Goal: Information Seeking & Learning: Learn about a topic

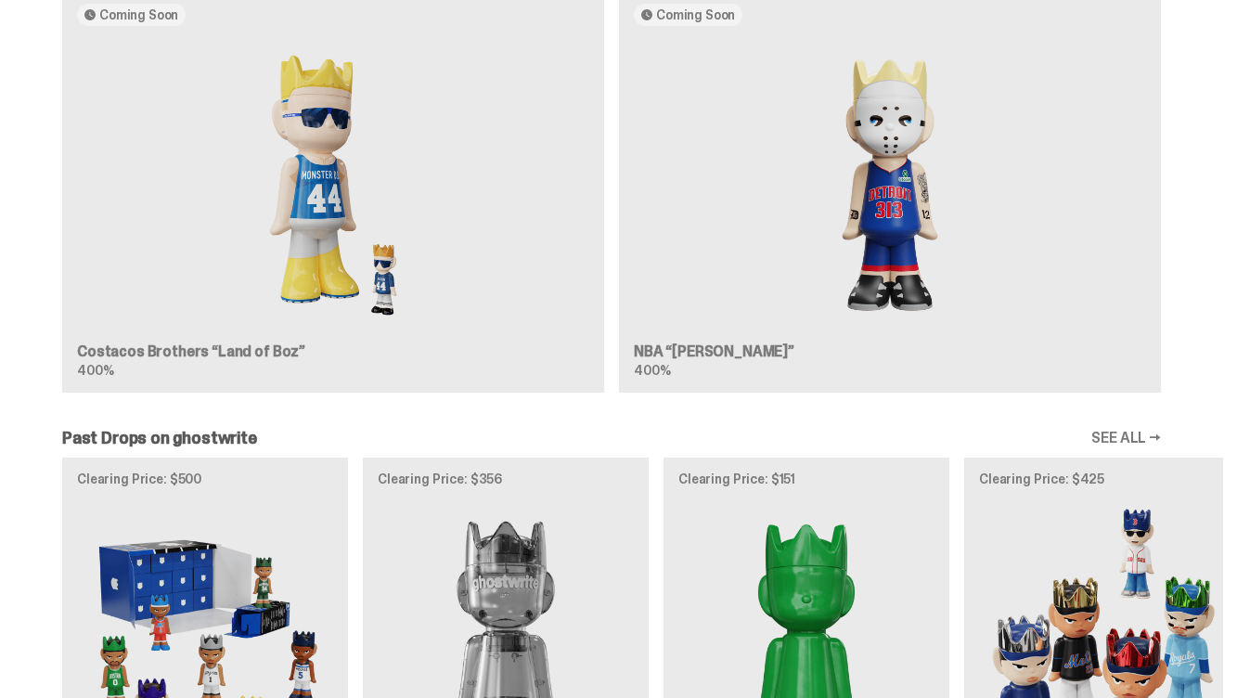
scroll to position [1119, 0]
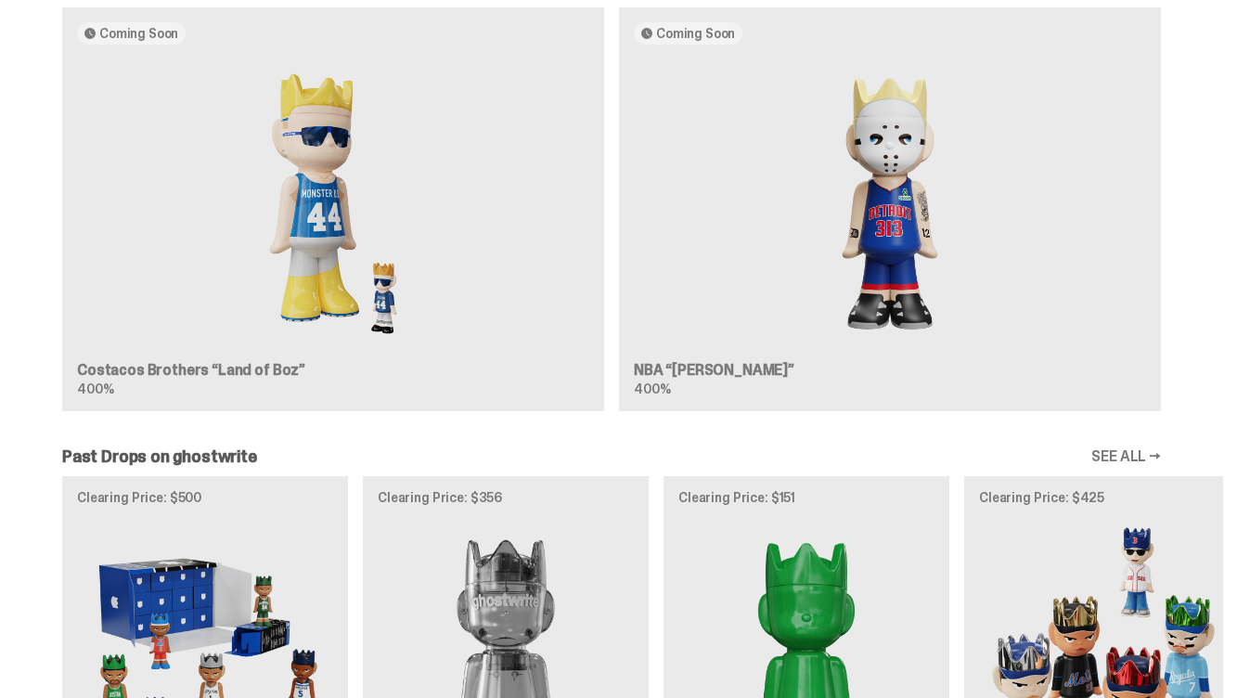
click at [247, 349] on div "Coming Soon Costacos Brothers “Land of Boz” 400% Coming Soon NBA “[PERSON_NAME]…" at bounding box center [611, 216] width 1223 height 419
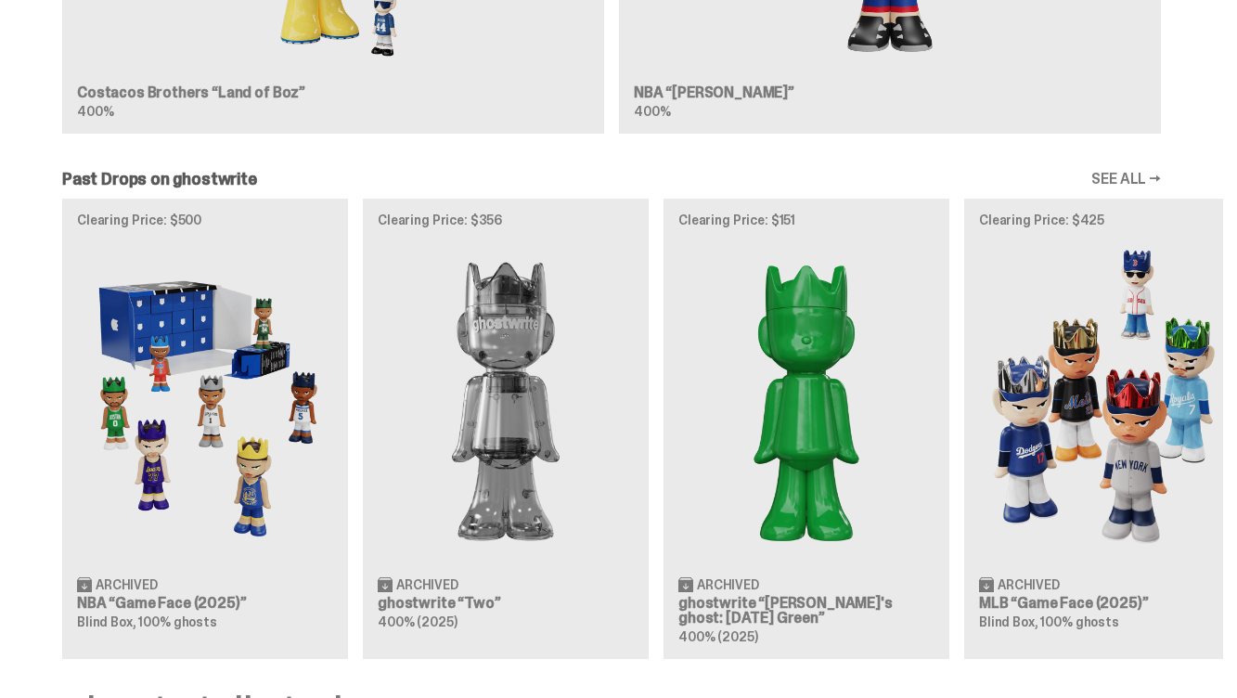
scroll to position [1394, 0]
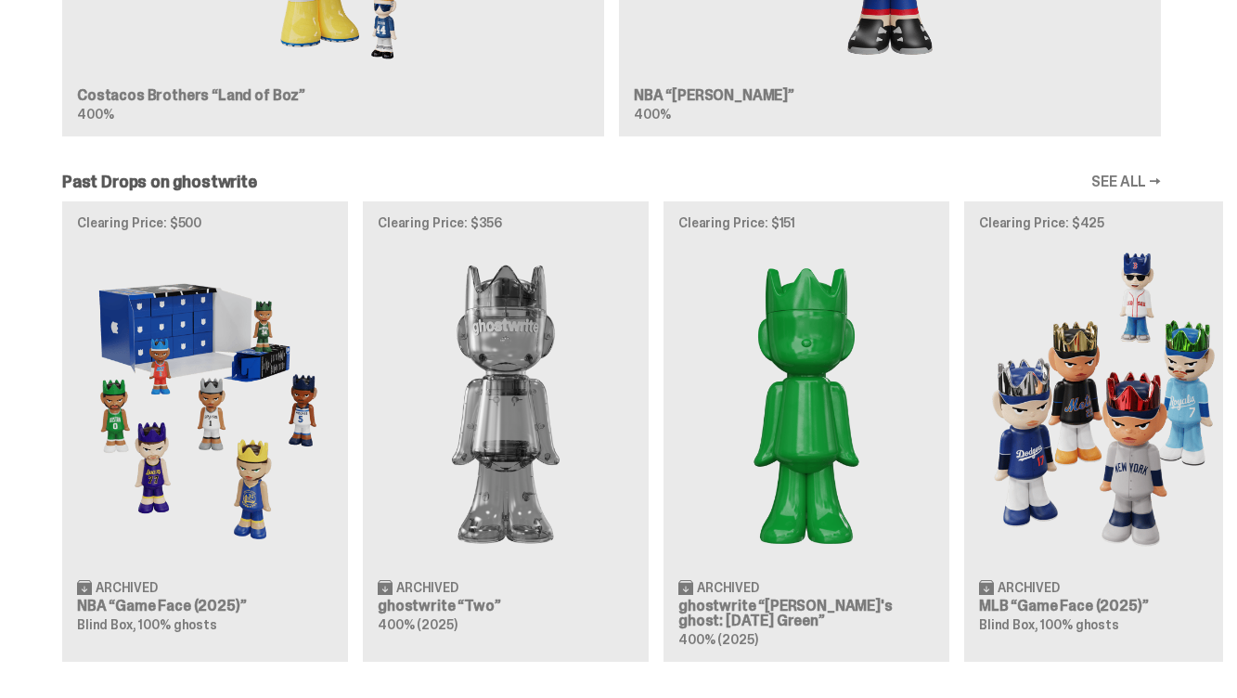
click at [830, 353] on div "Clearing Price: $500 Archived NBA “Game Face (2025)” Blind Box, 100% ghosts Cle…" at bounding box center [611, 431] width 1223 height 460
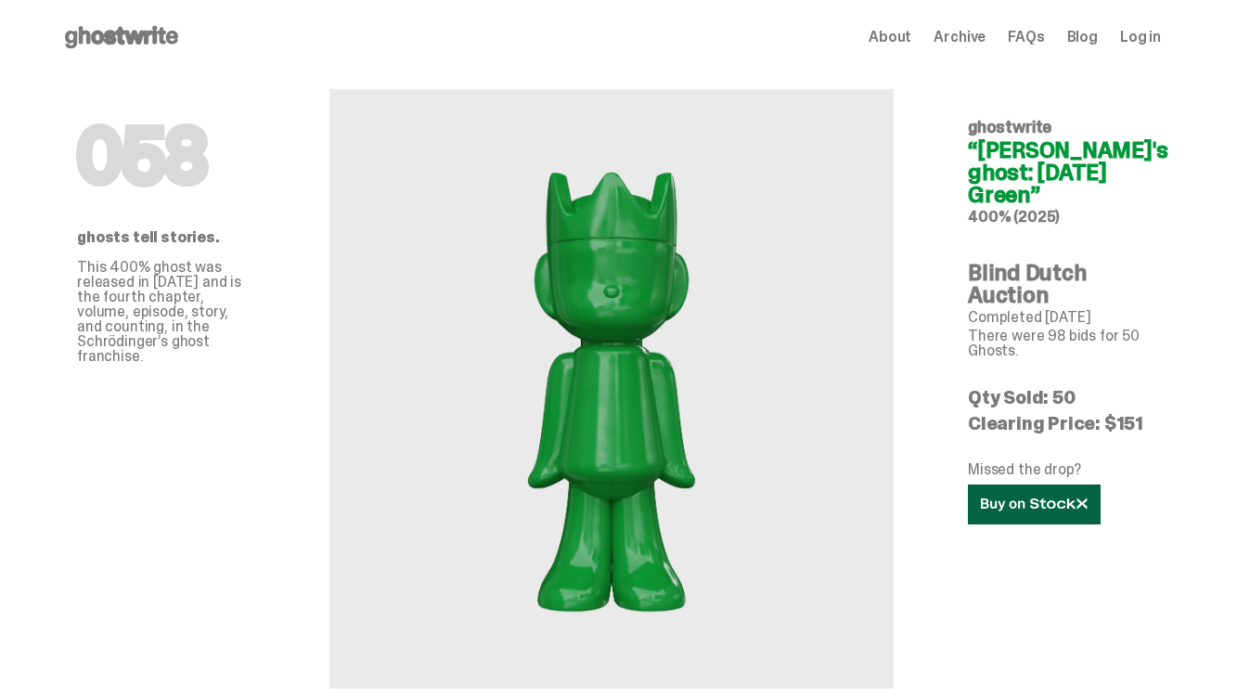
click at [1047, 512] on link at bounding box center [1034, 504] width 133 height 40
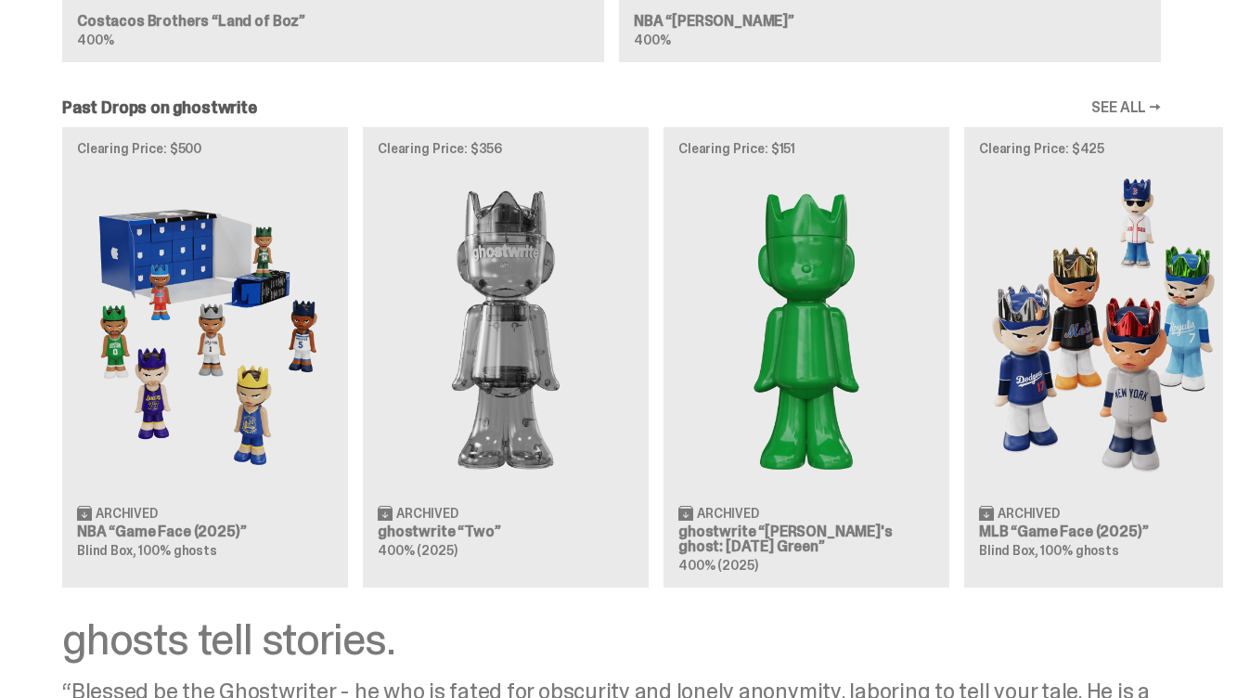
scroll to position [1450, 0]
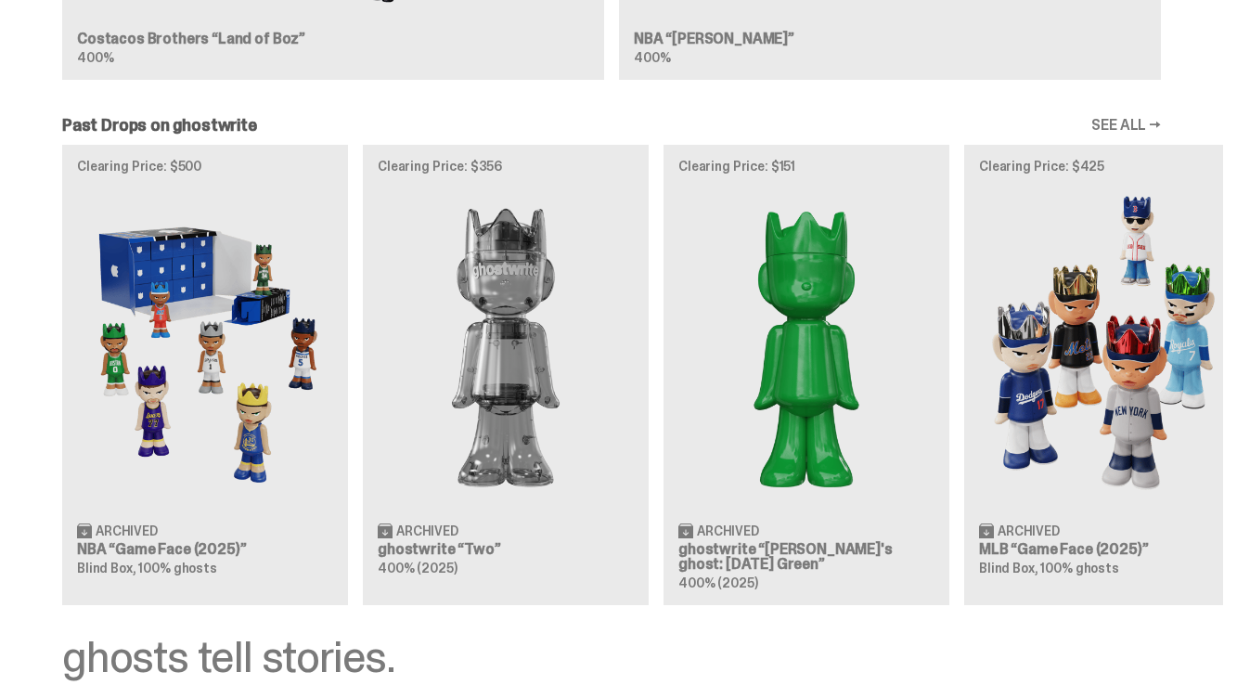
click at [1122, 131] on link "SEE ALL →" at bounding box center [1126, 125] width 70 height 15
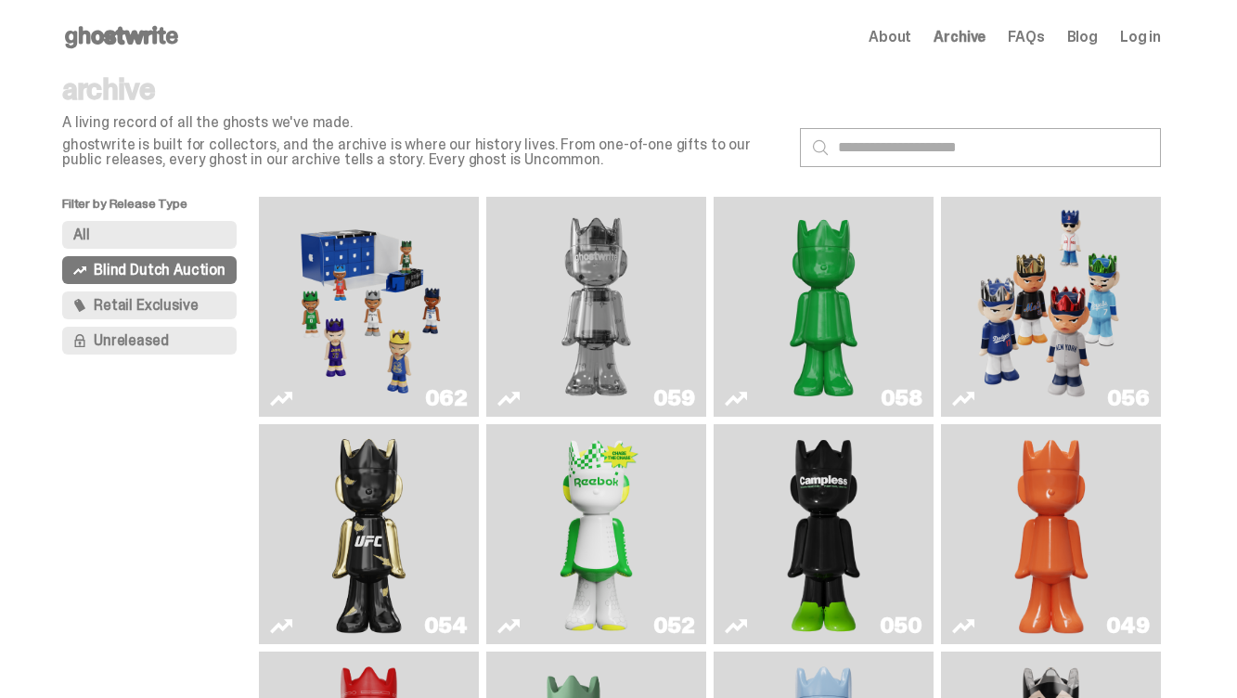
click at [122, 302] on span "Retail Exclusive" at bounding box center [146, 305] width 104 height 15
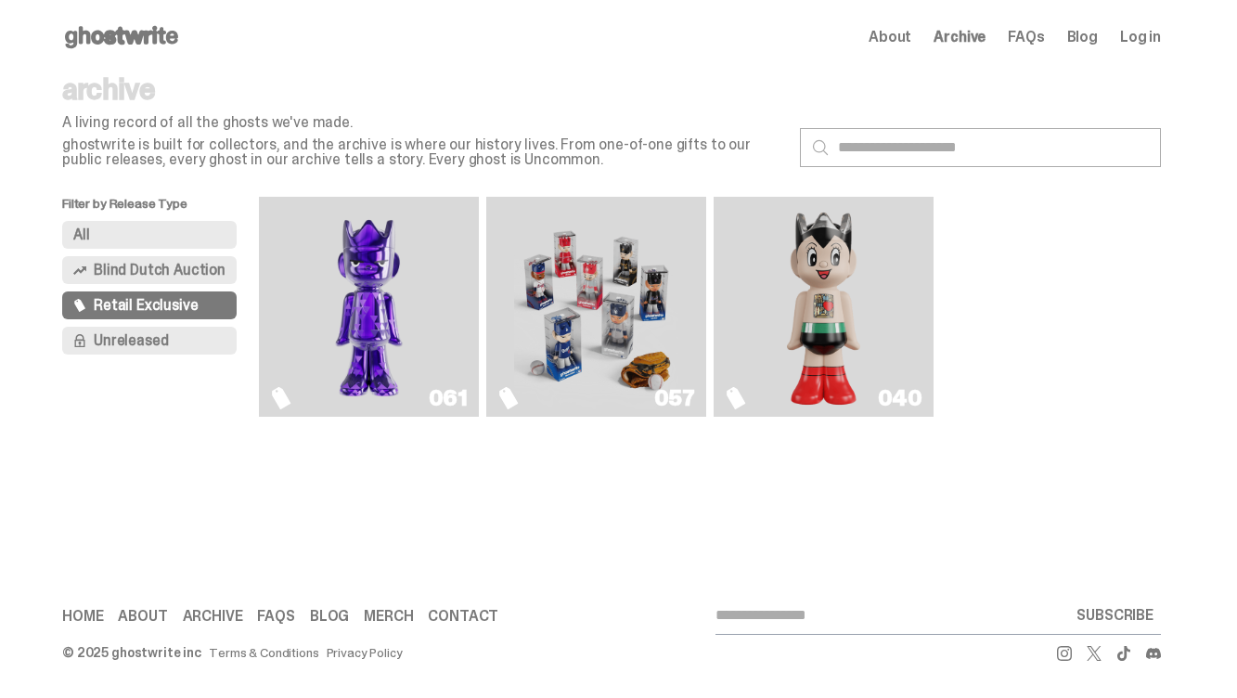
click at [111, 343] on span "Unreleased" at bounding box center [131, 340] width 74 height 15
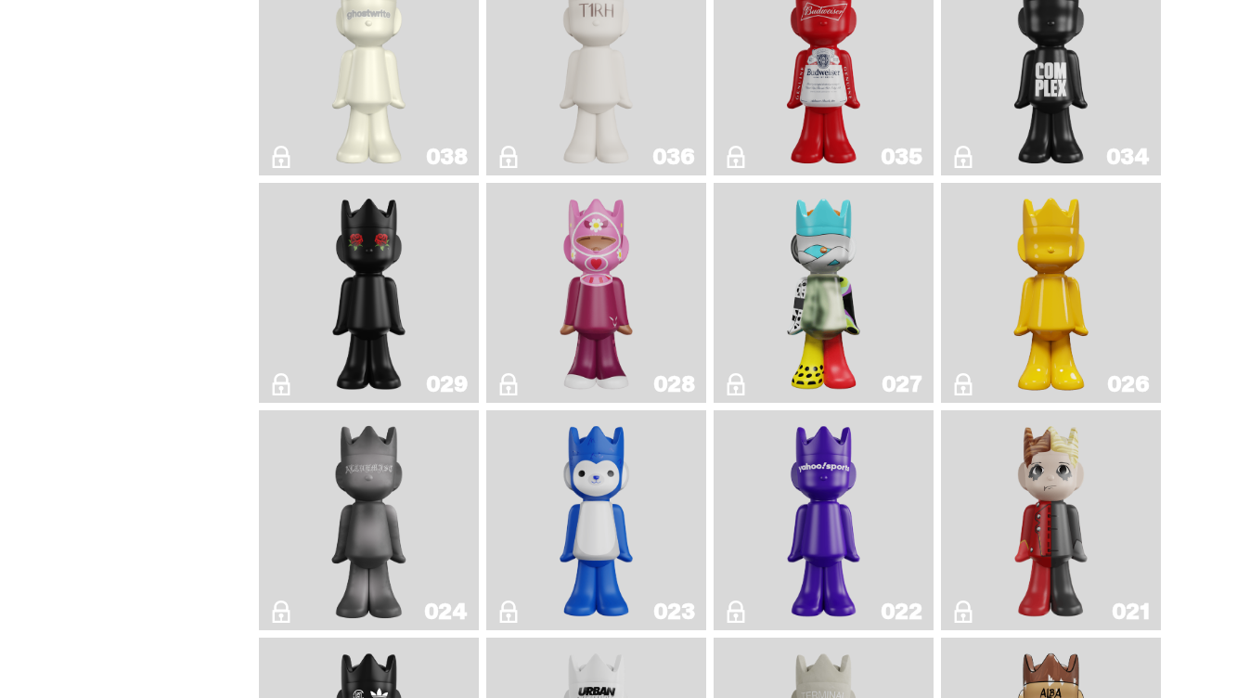
scroll to position [693, 0]
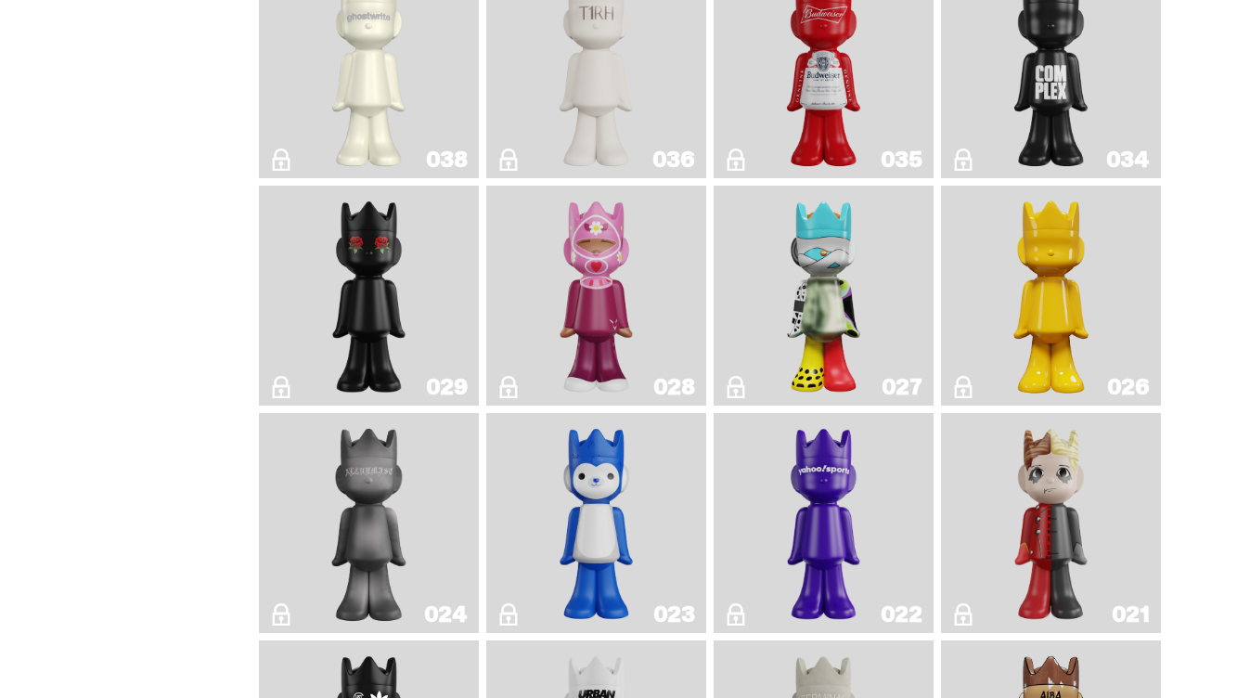
click at [396, 264] on img "Landon" at bounding box center [369, 295] width 88 height 205
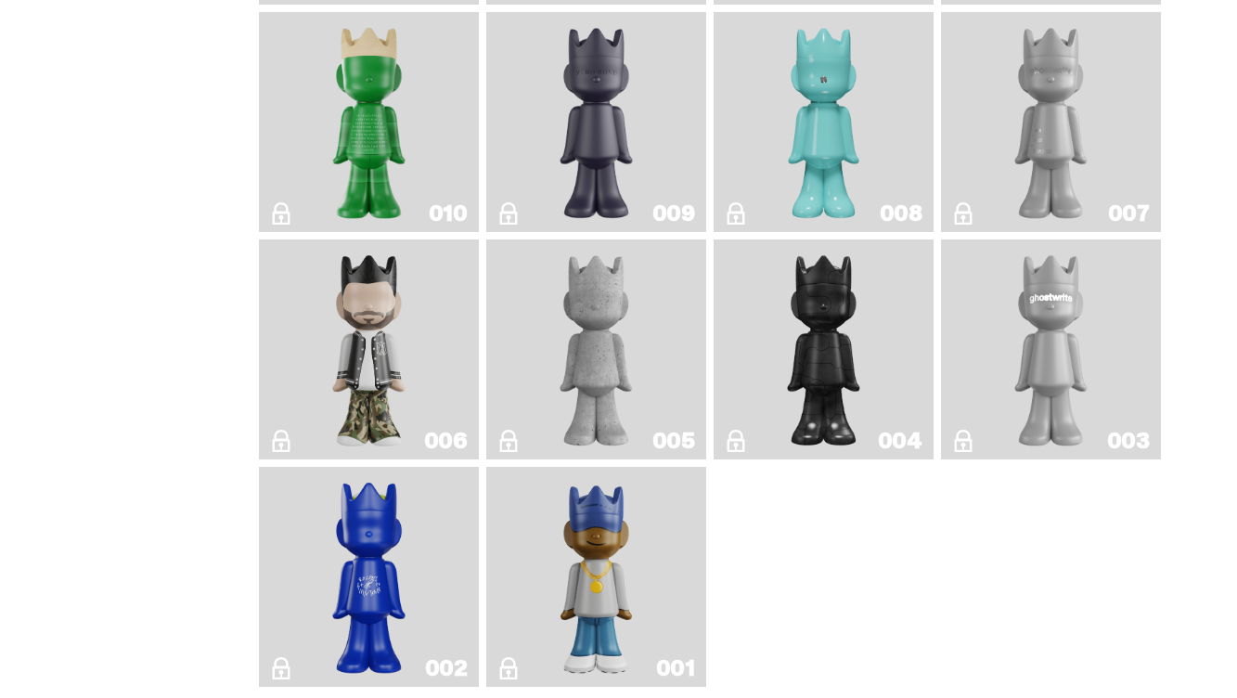
scroll to position [1780, 0]
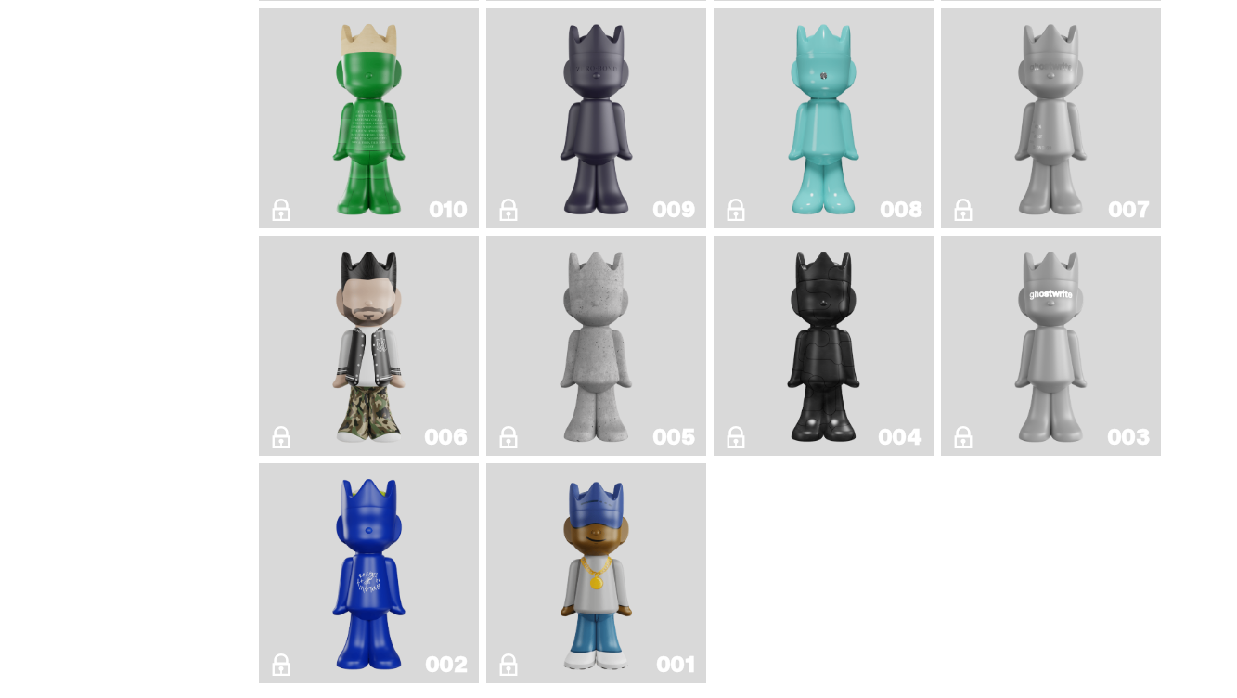
click at [1033, 149] on img "ghost repose" at bounding box center [1051, 118] width 88 height 205
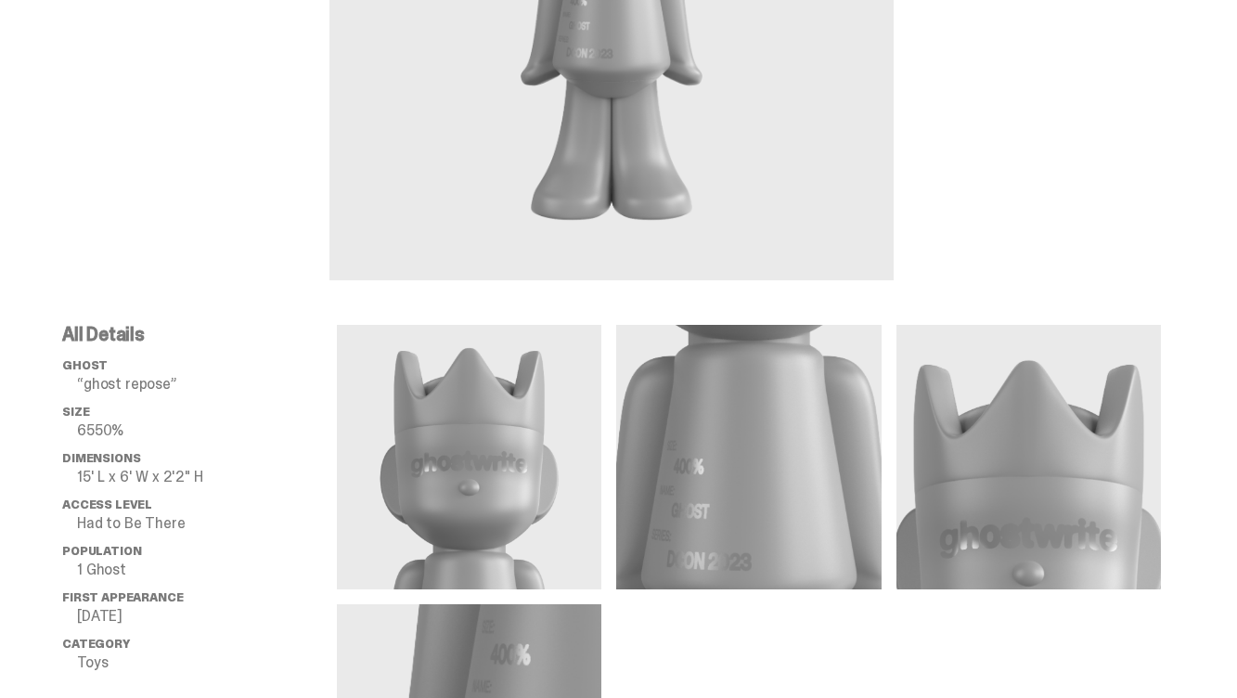
scroll to position [413, 0]
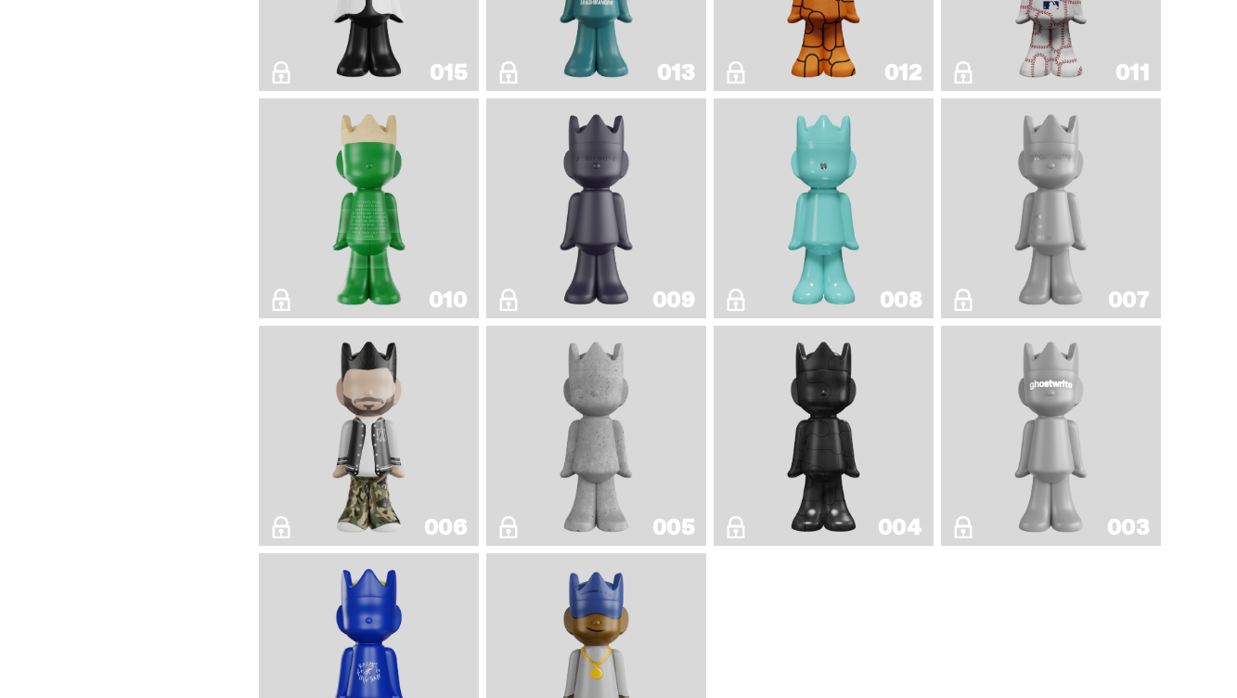
scroll to position [1676, 0]
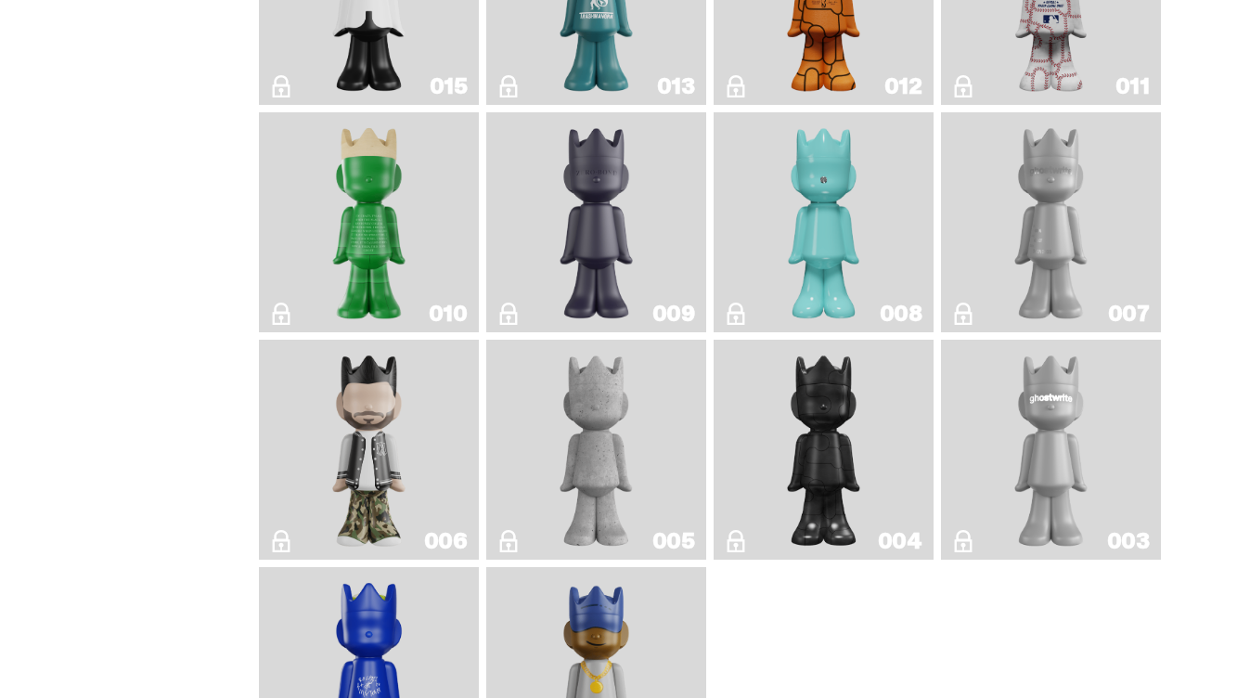
click at [354, 453] on img "Amiri" at bounding box center [369, 449] width 88 height 205
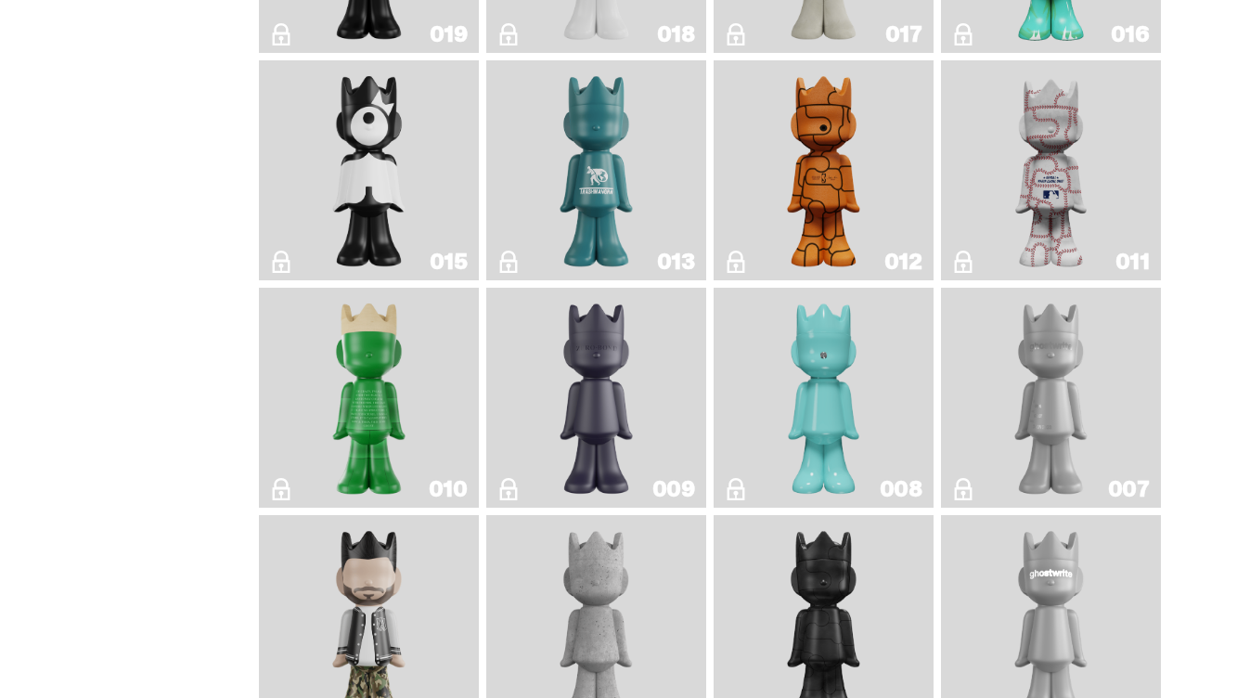
scroll to position [1492, 0]
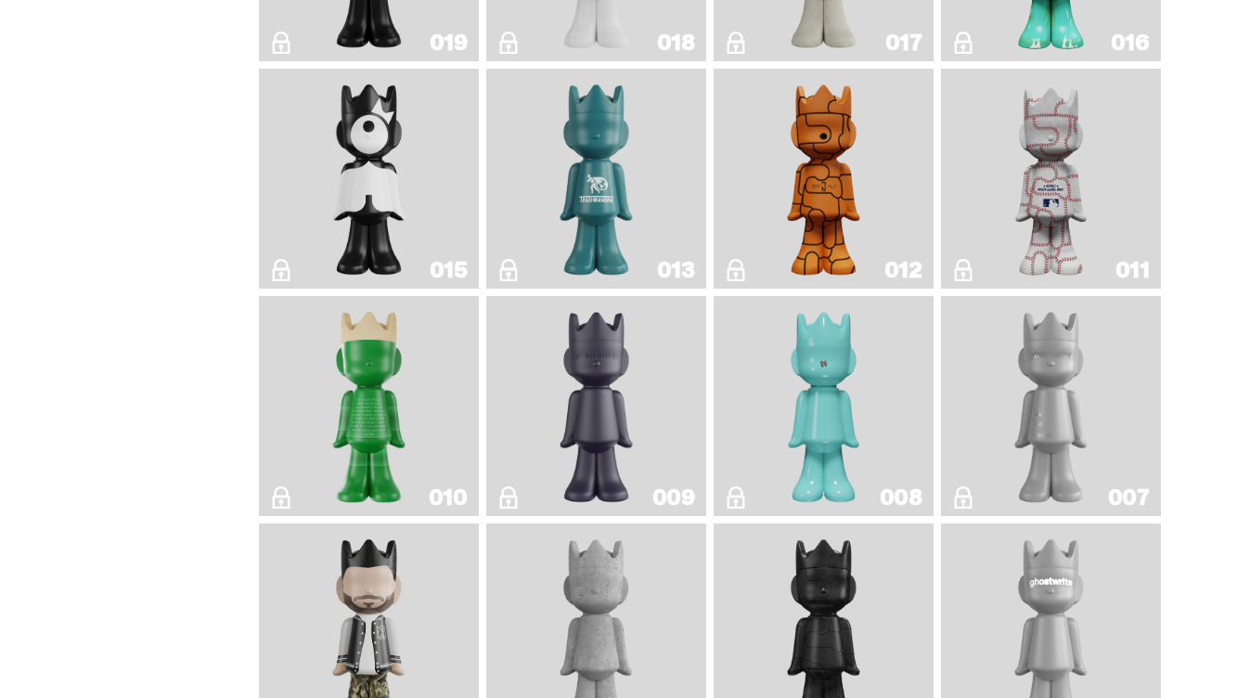
click at [1047, 400] on img "ghost repose" at bounding box center [1051, 405] width 88 height 205
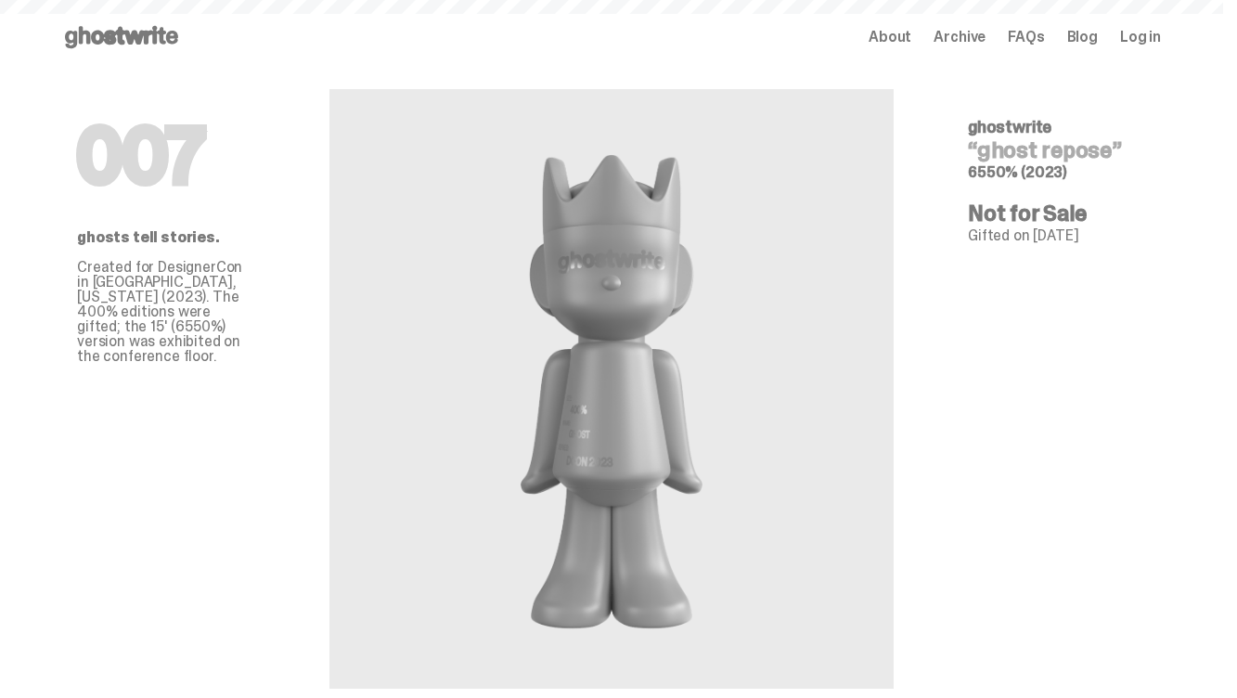
scroll to position [1492, 0]
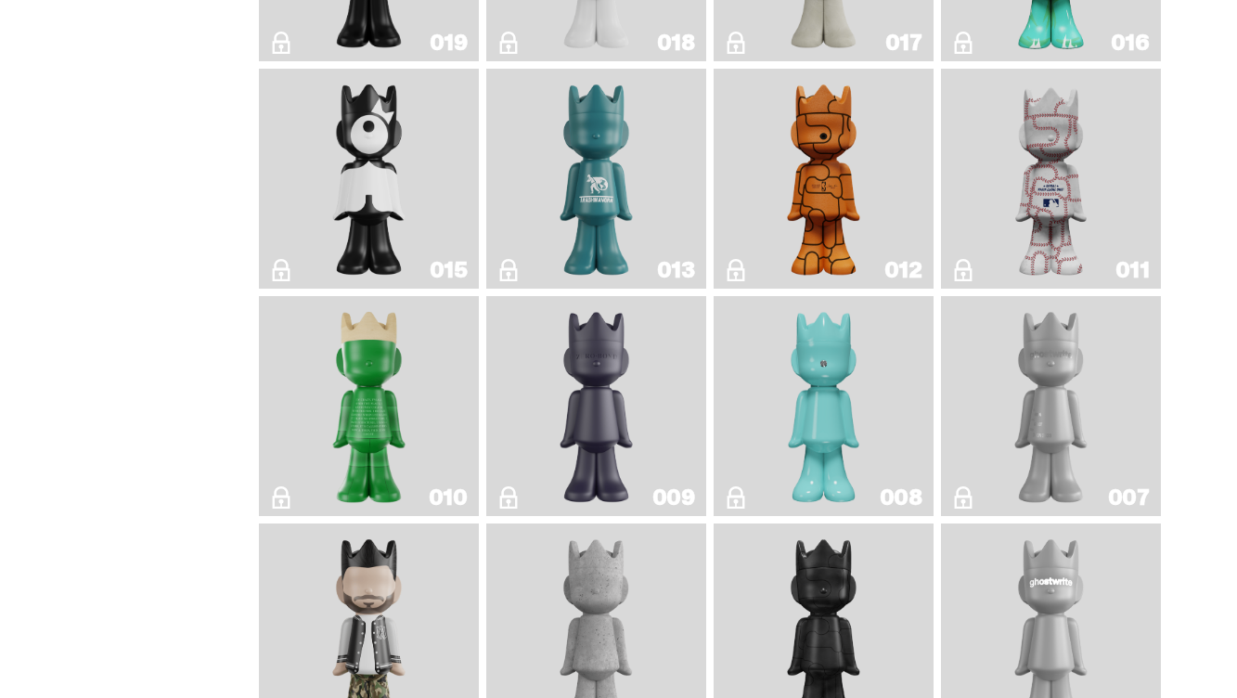
click at [590, 398] on img "Zero Bond" at bounding box center [596, 405] width 88 height 205
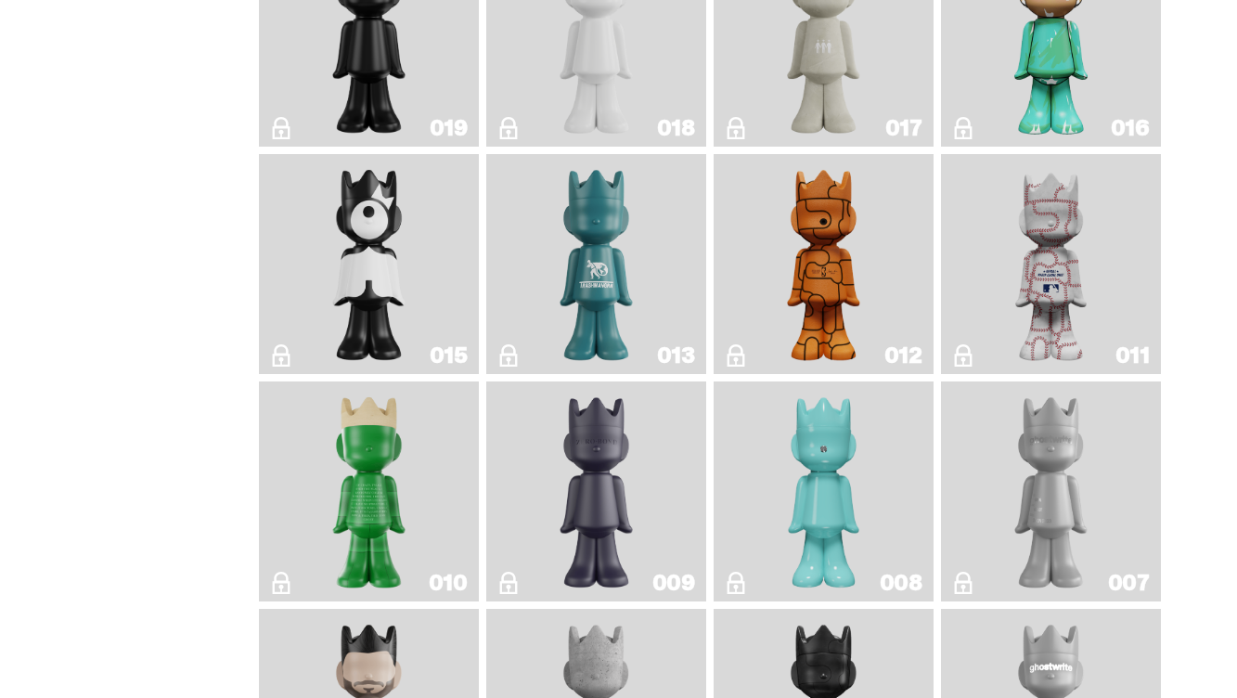
scroll to position [1398, 0]
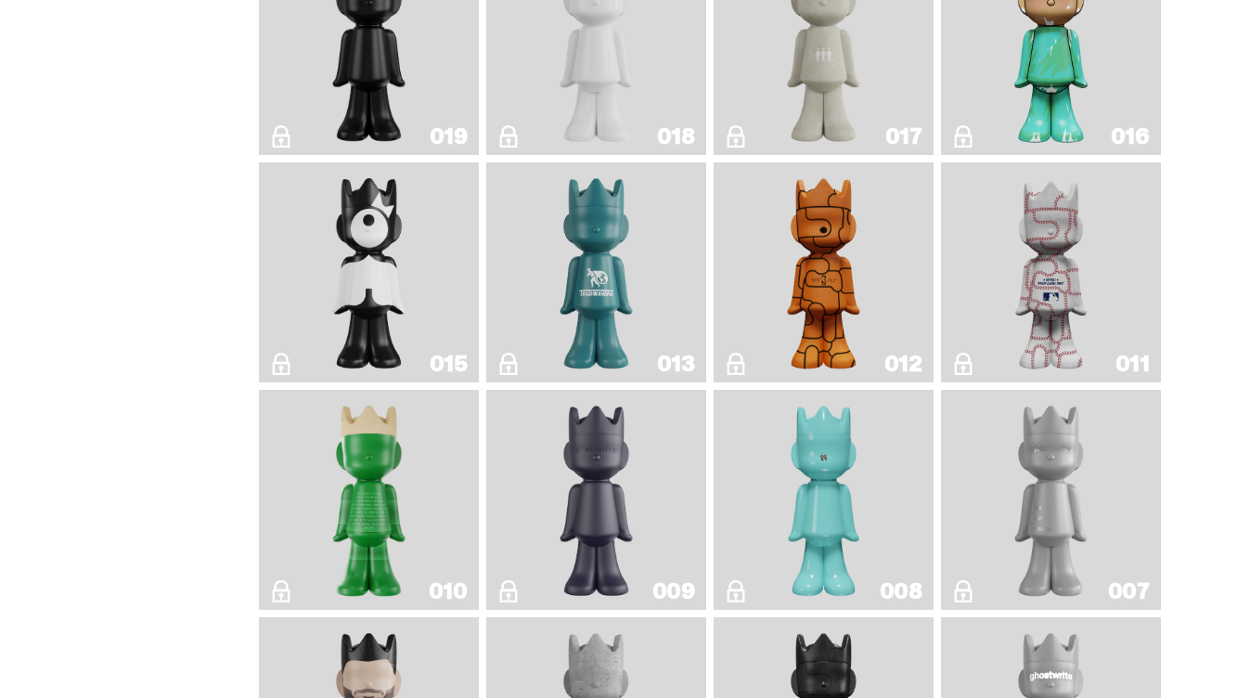
click at [391, 520] on img "JFG" at bounding box center [369, 499] width 88 height 205
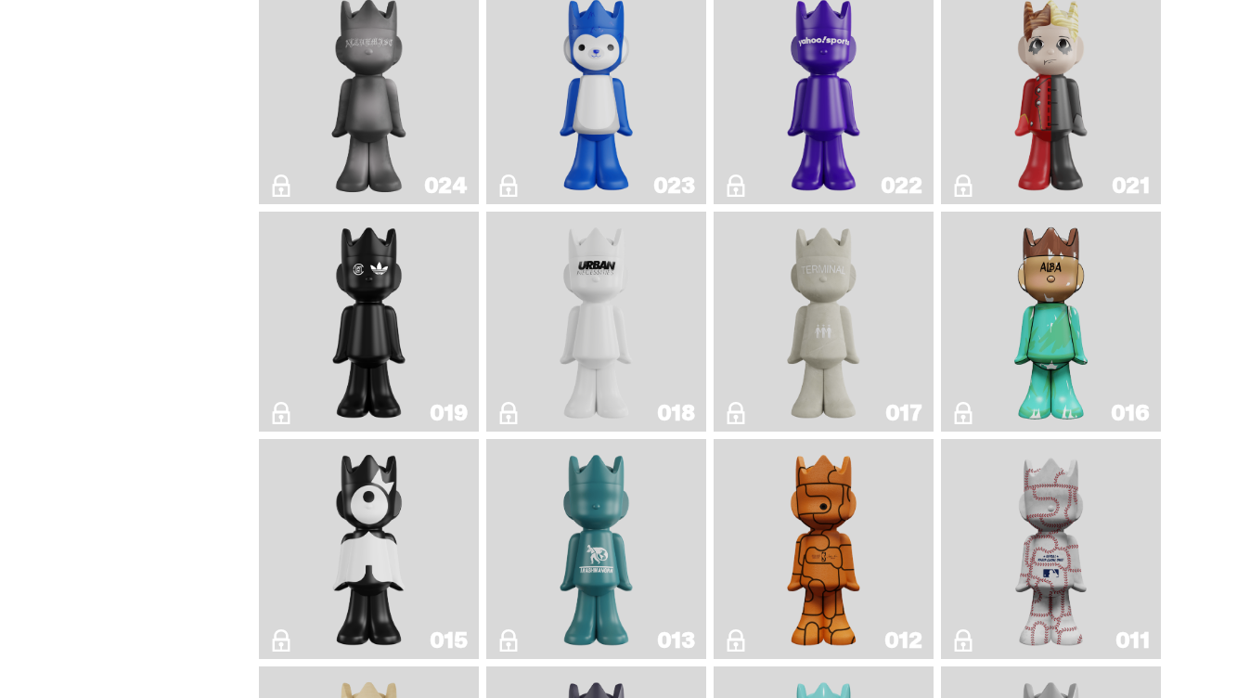
scroll to position [1078, 0]
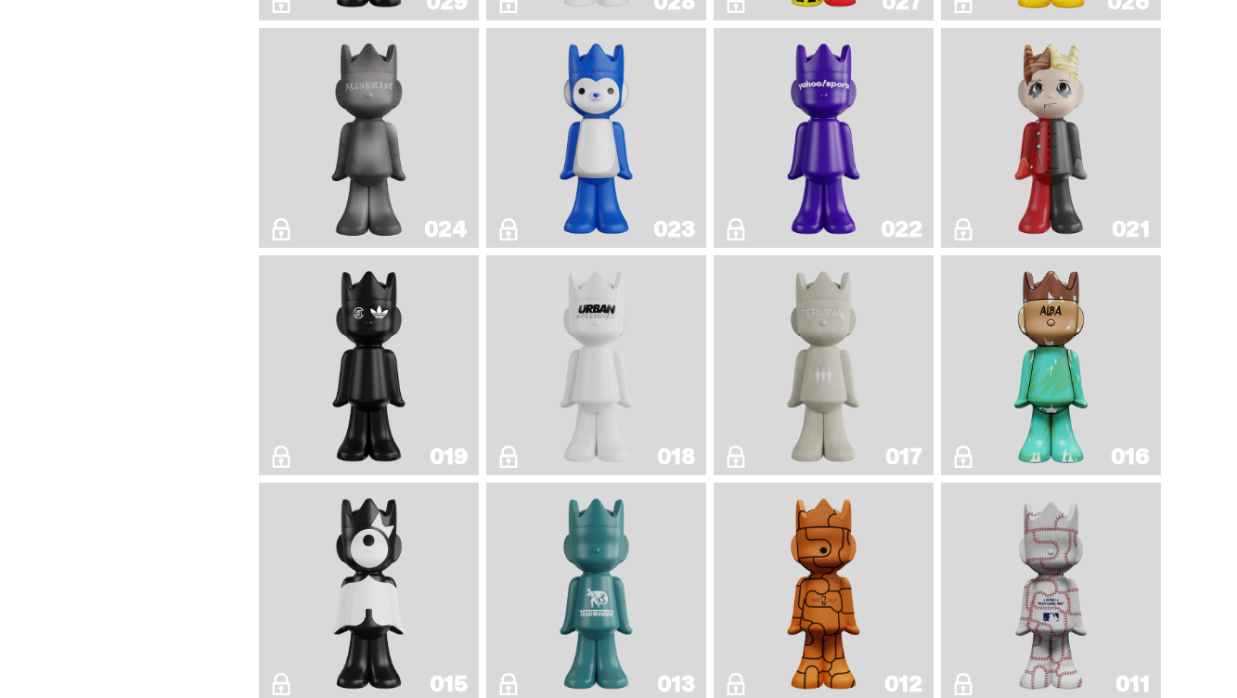
click at [1084, 367] on img "ALBA" at bounding box center [1051, 365] width 88 height 205
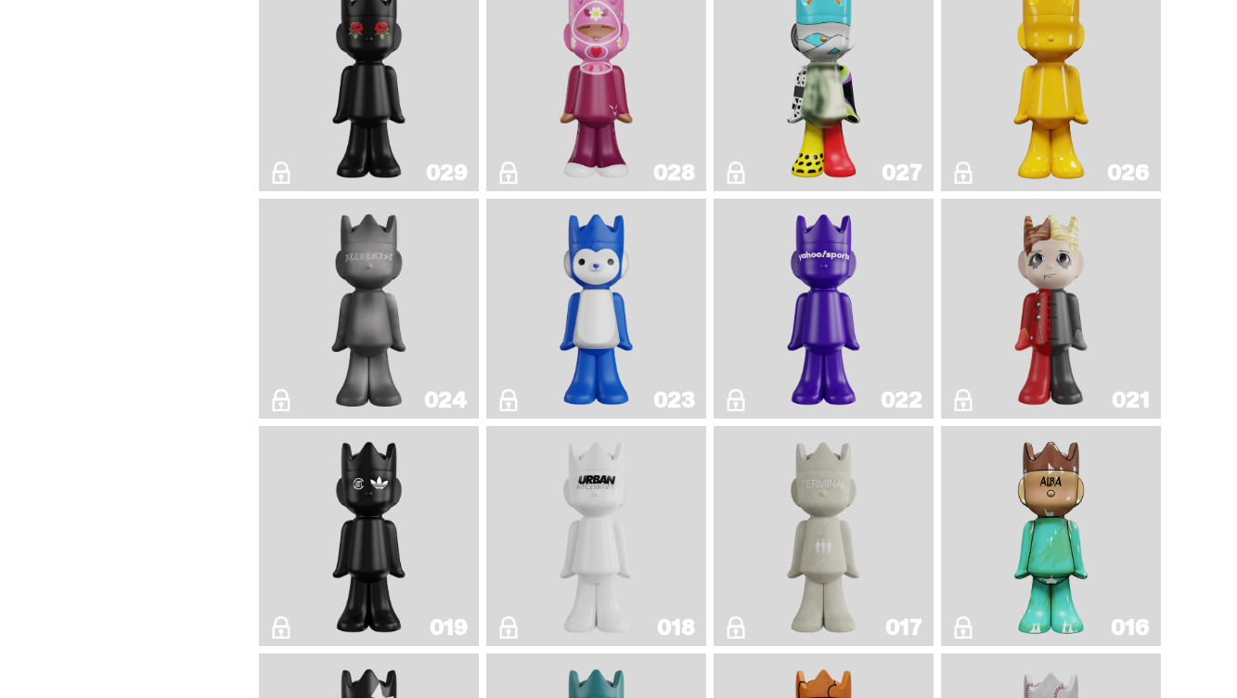
scroll to position [890, 0]
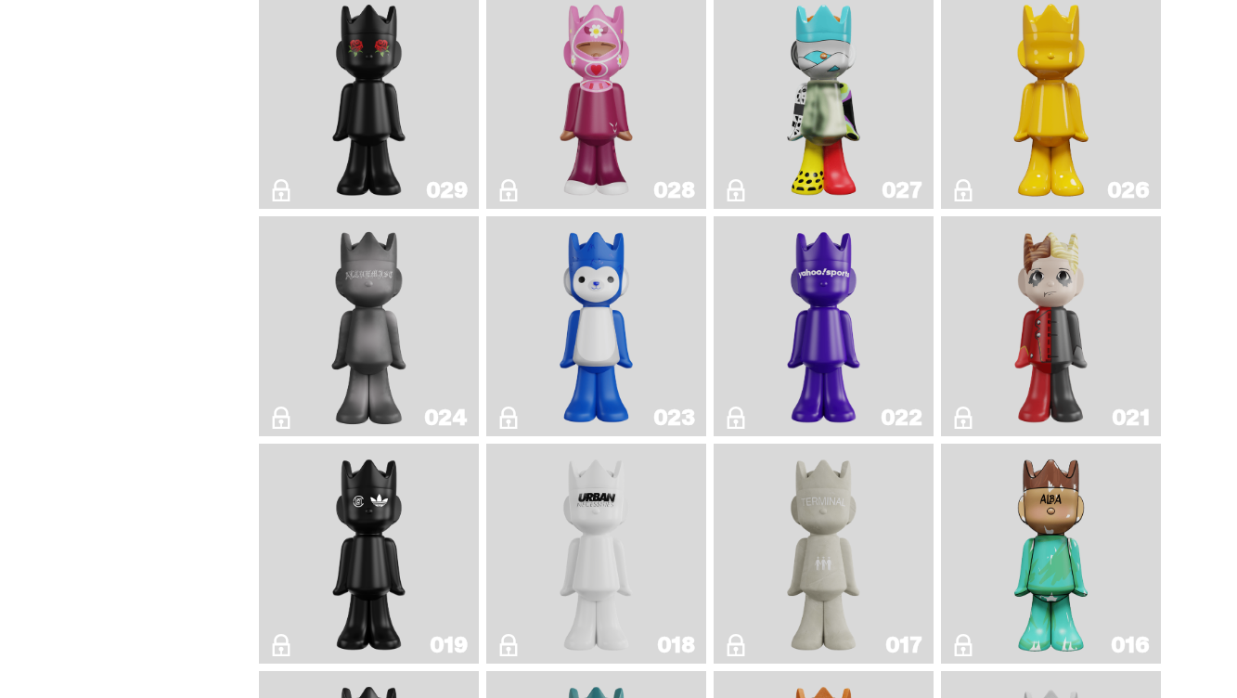
click at [584, 340] on img "Squish" at bounding box center [596, 326] width 88 height 205
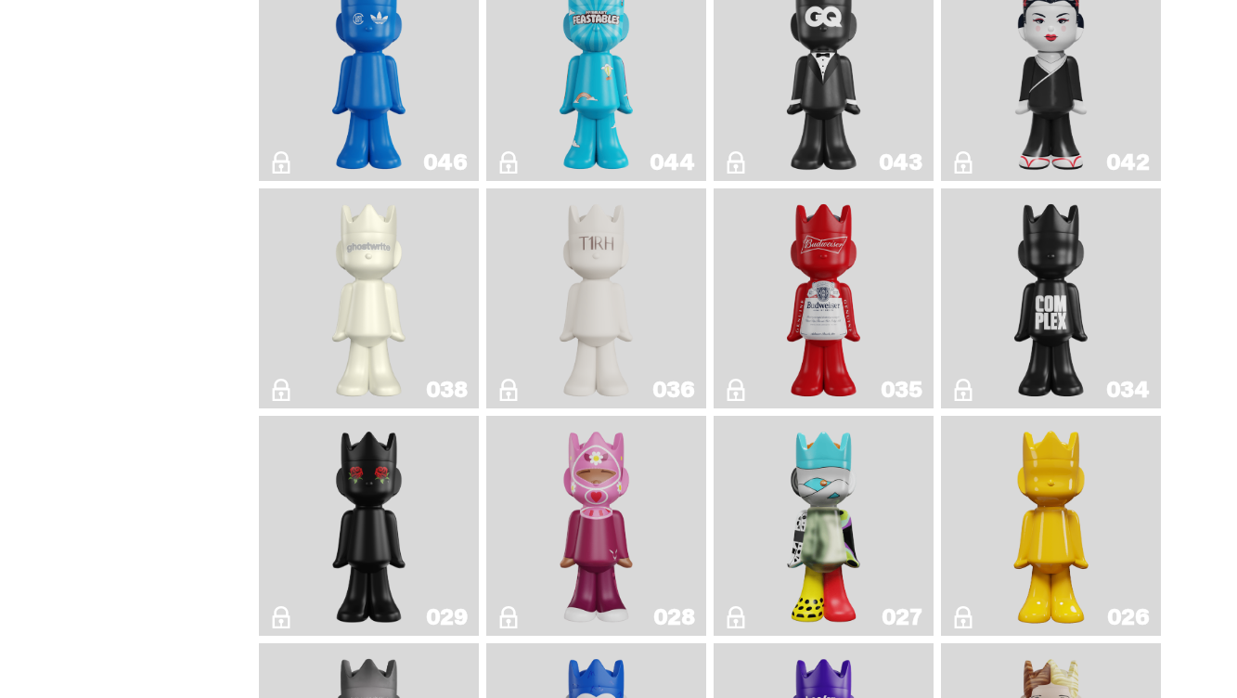
scroll to position [457, 0]
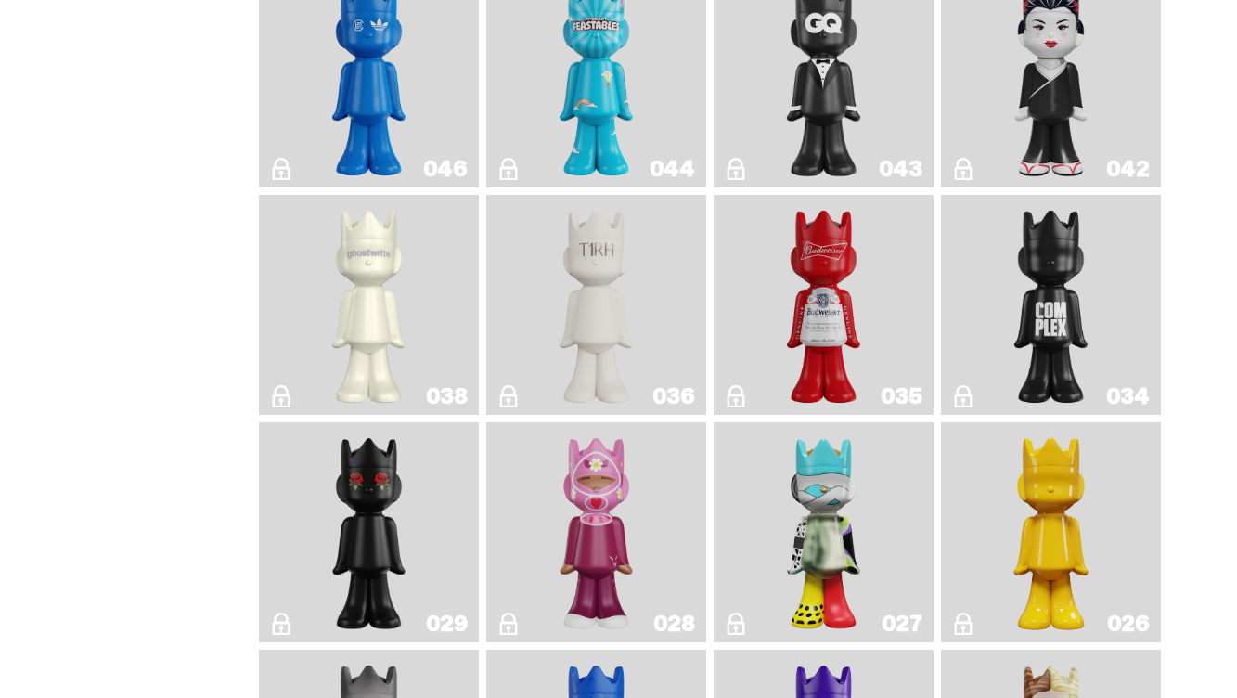
click at [583, 290] on img "The1RoomButler" at bounding box center [596, 304] width 88 height 205
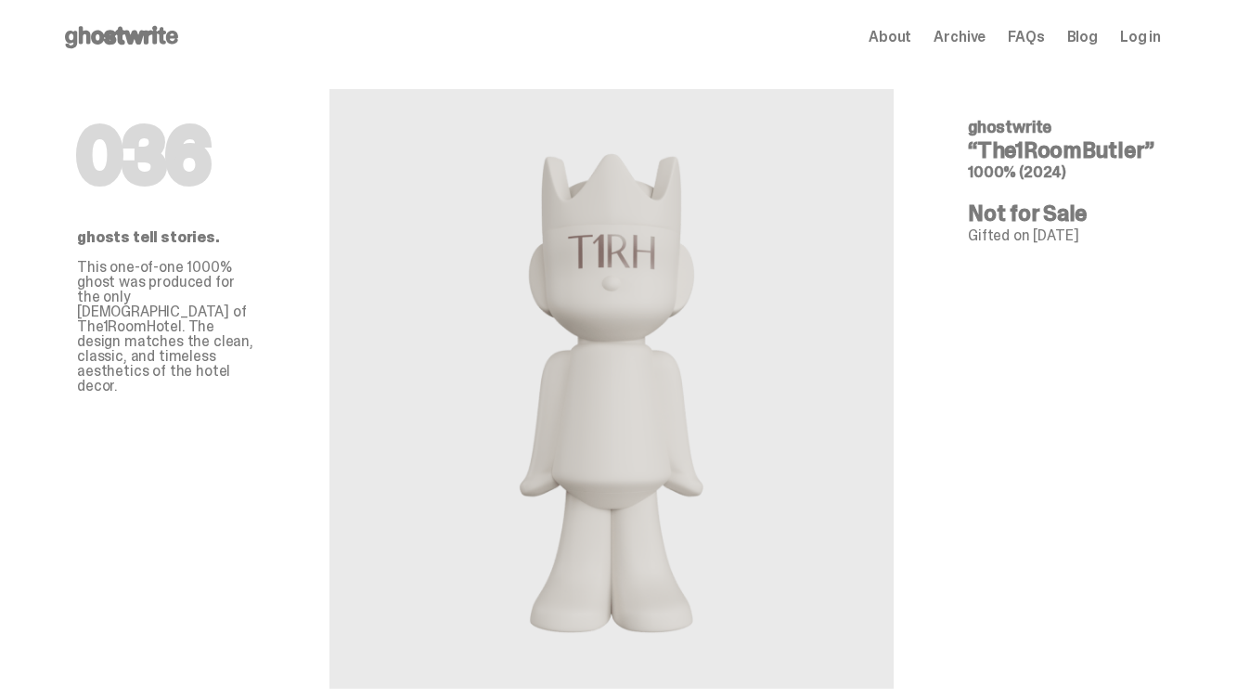
scroll to position [457, 0]
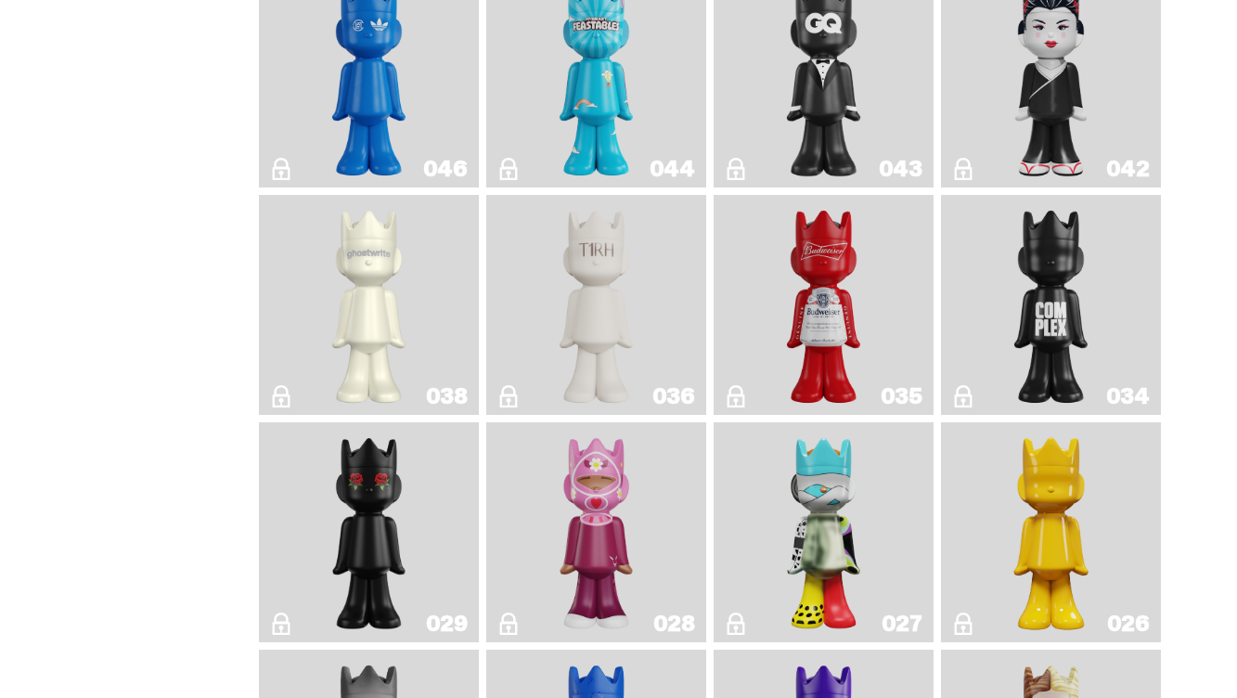
click at [393, 264] on img "1A" at bounding box center [369, 304] width 88 height 205
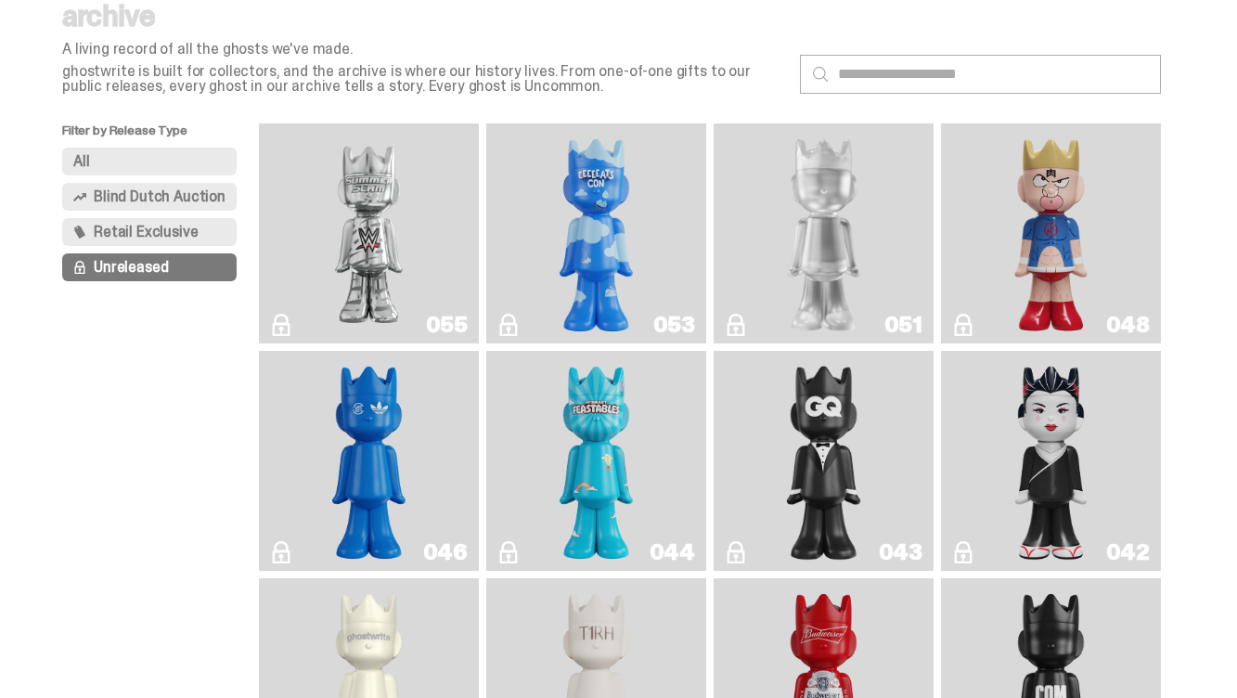
scroll to position [63, 0]
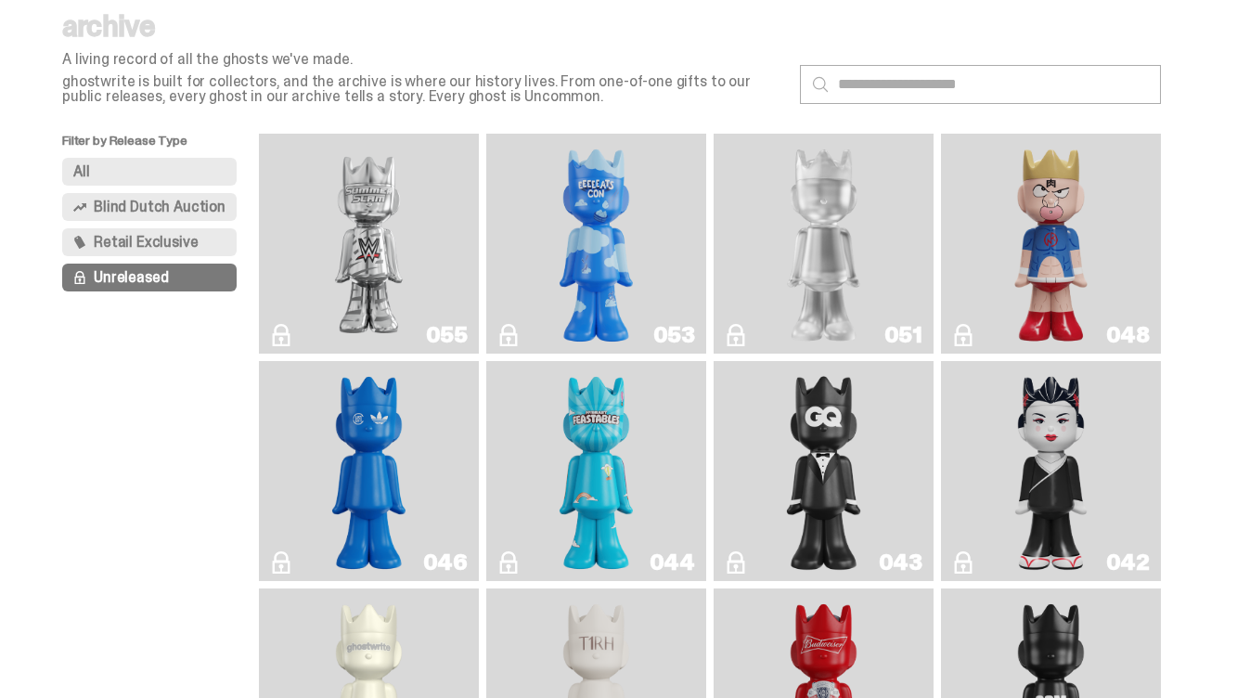
click at [816, 268] on img "LLLoyalty" at bounding box center [823, 243] width 88 height 205
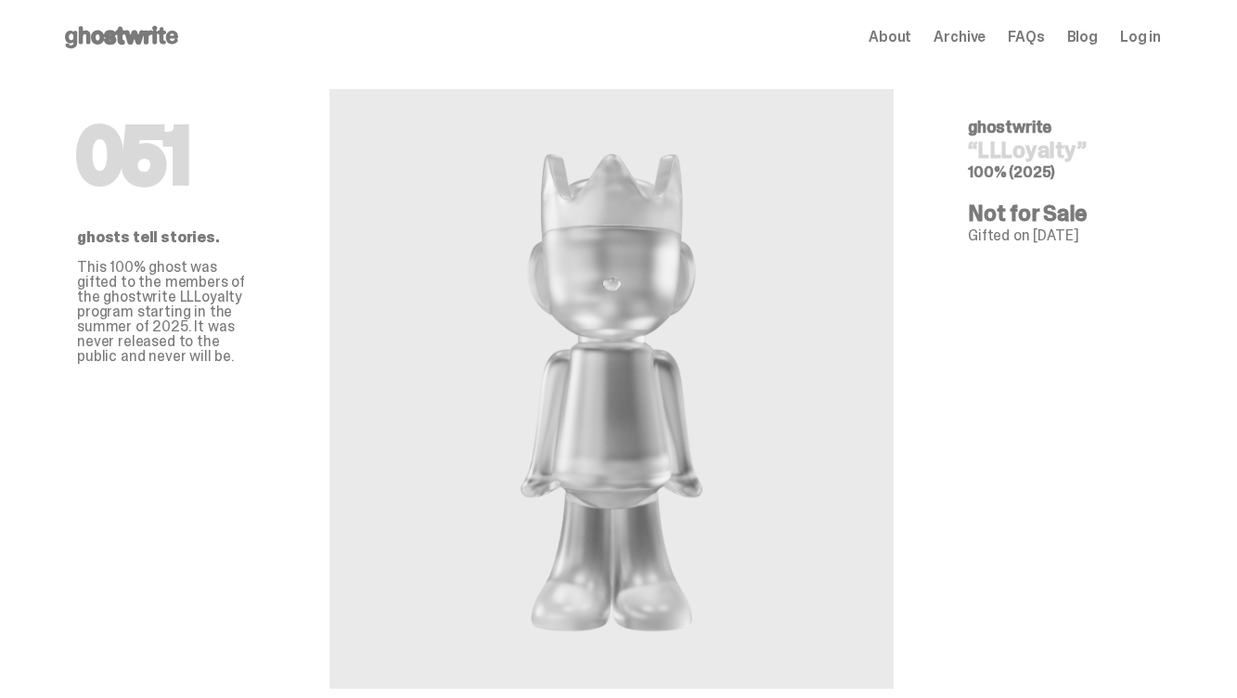
scroll to position [63, 0]
